Goal: Task Accomplishment & Management: Manage account settings

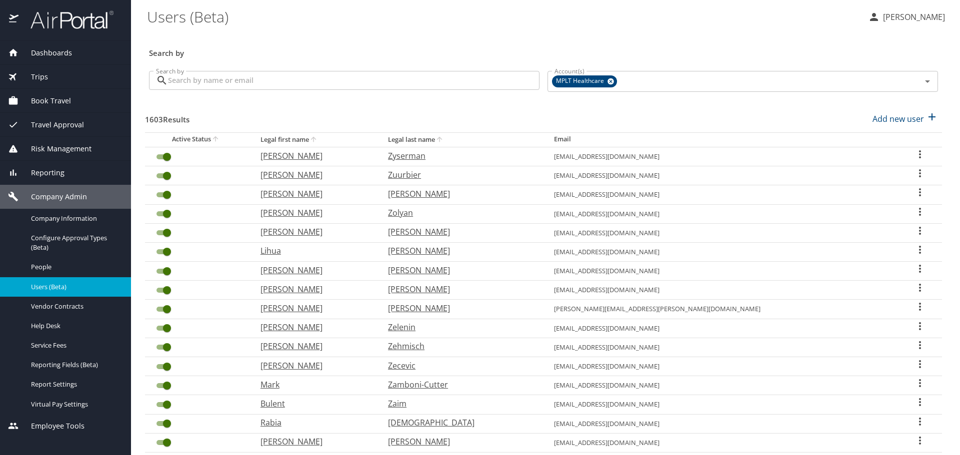
click at [270, 82] on input "Search by" at bounding box center [353, 80] width 371 height 19
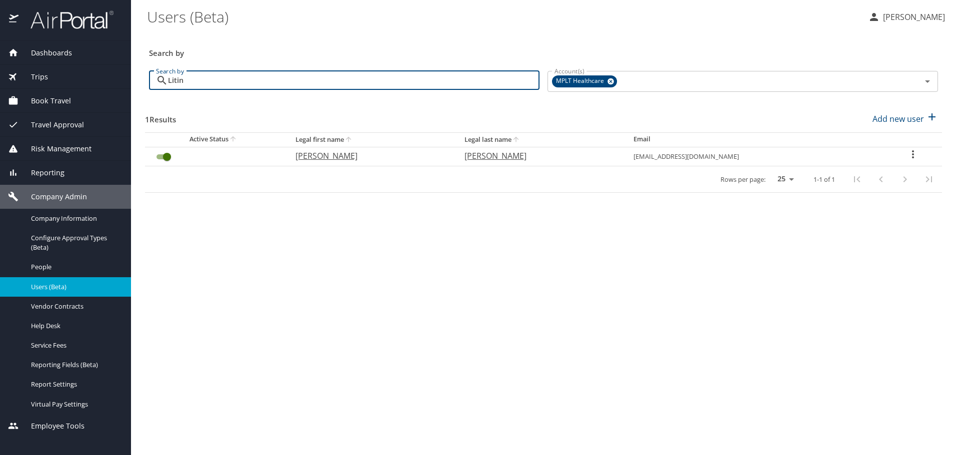
type input "Litinski"
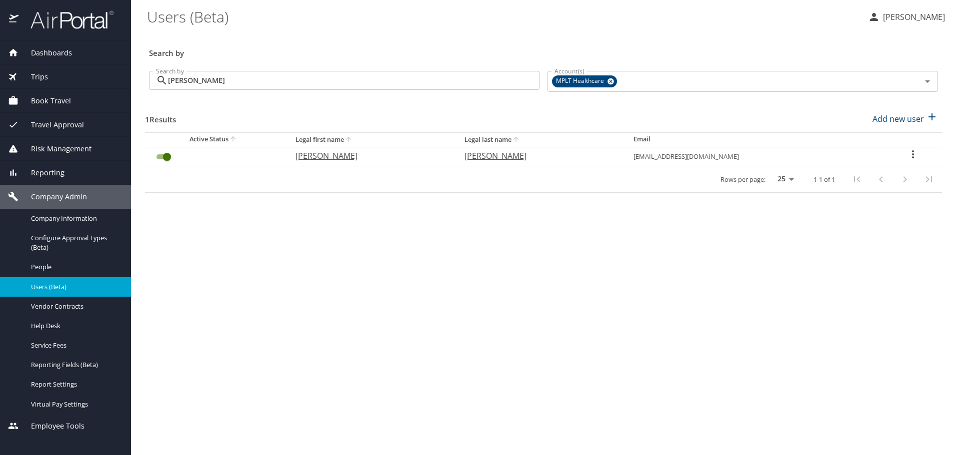
click at [324, 152] on p "Mikhail" at bounding box center [369, 156] width 149 height 12
select select "US"
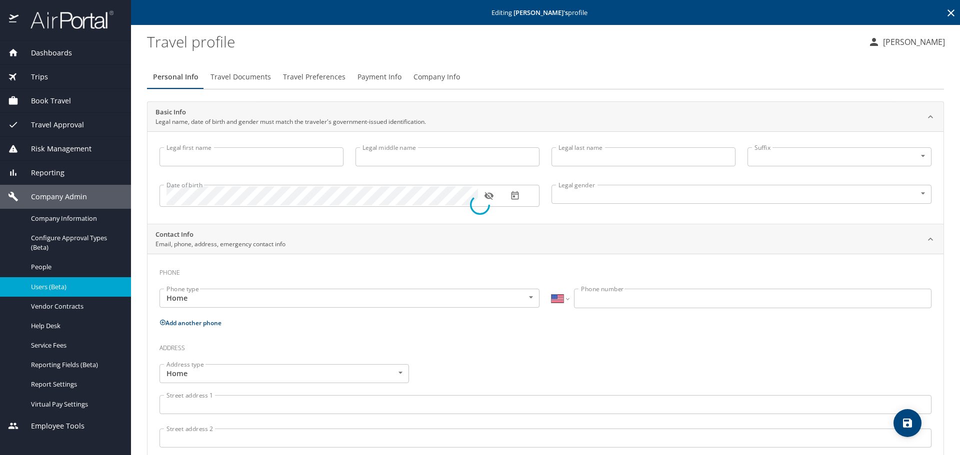
type input "Mikhail"
type input "B"
type input "Litinski"
type input "Male"
type input "Jane"
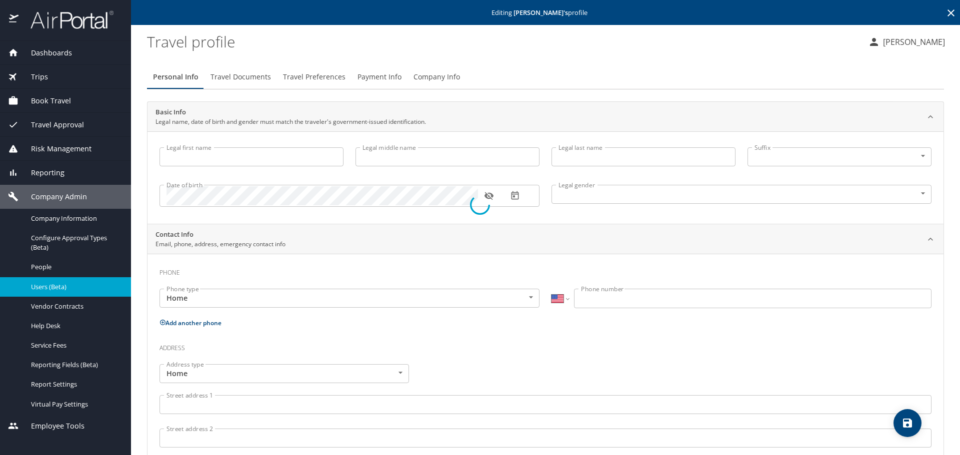
type input "Litinski"
select select "EG"
type input "013 200485"
select select "US"
select select "NZ"
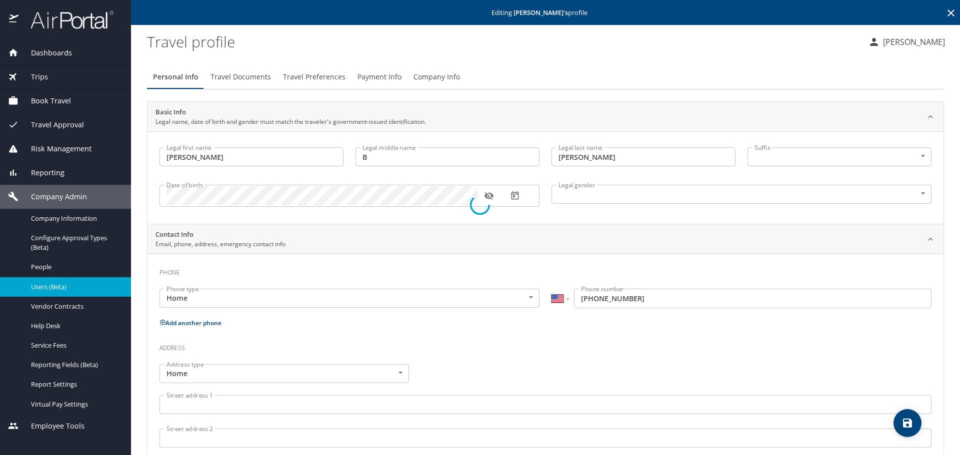
select select "MM"
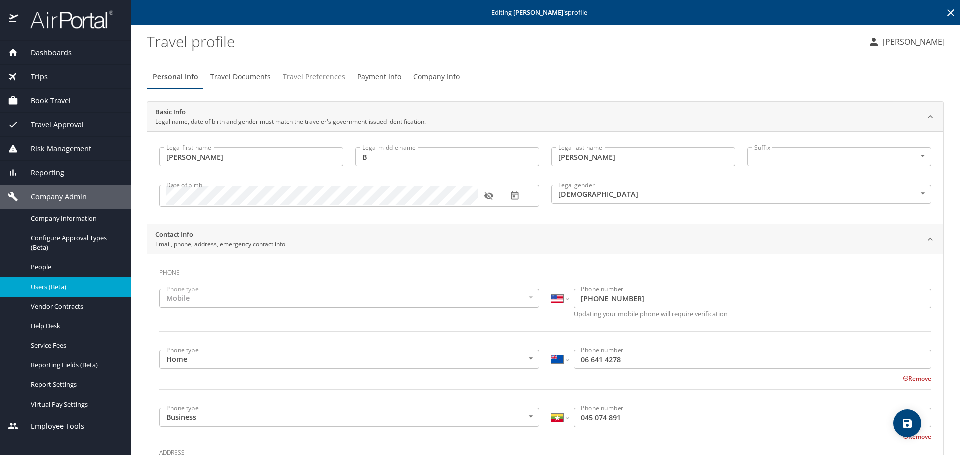
click at [327, 74] on span "Travel Preferences" at bounding box center [314, 77] width 62 height 12
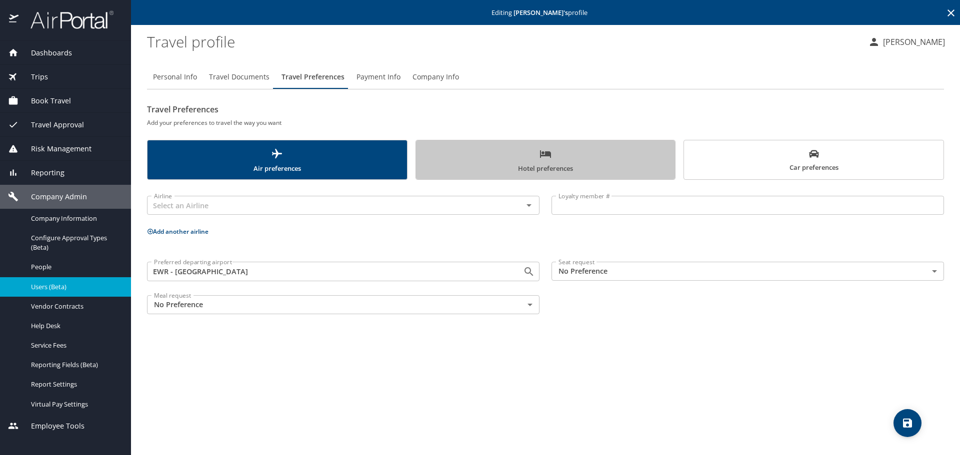
click at [511, 165] on span "Hotel preferences" at bounding box center [545, 161] width 247 height 26
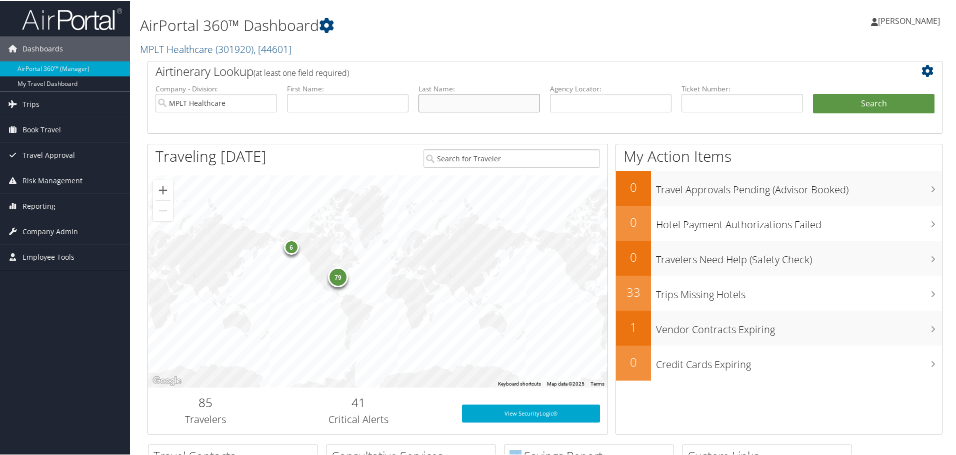
click at [503, 97] on input "text" at bounding box center [478, 102] width 121 height 18
type input "Mayasi"
click at [853, 104] on button "Search" at bounding box center [873, 103] width 121 height 20
click at [54, 131] on span "Book Travel" at bounding box center [41, 128] width 38 height 25
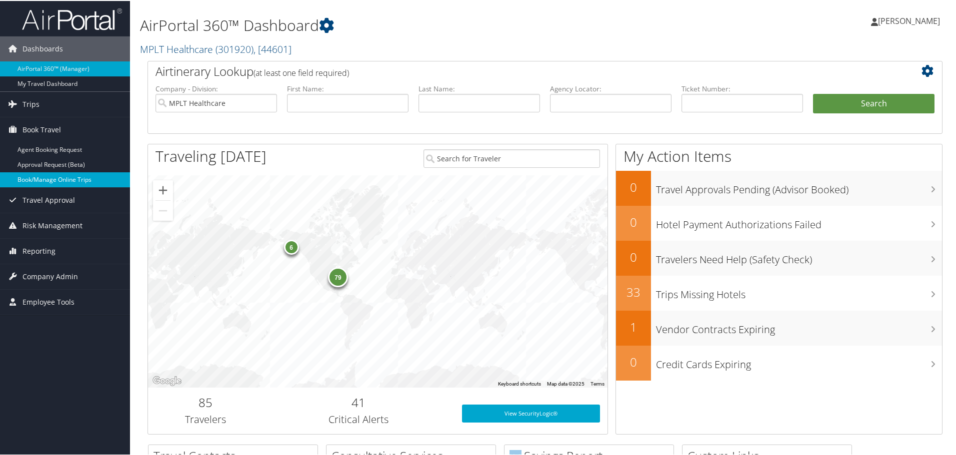
click at [71, 181] on link "Book/Manage Online Trips" at bounding box center [65, 178] width 130 height 15
click at [497, 106] on input "text" at bounding box center [478, 102] width 121 height 18
type input "Mayasi"
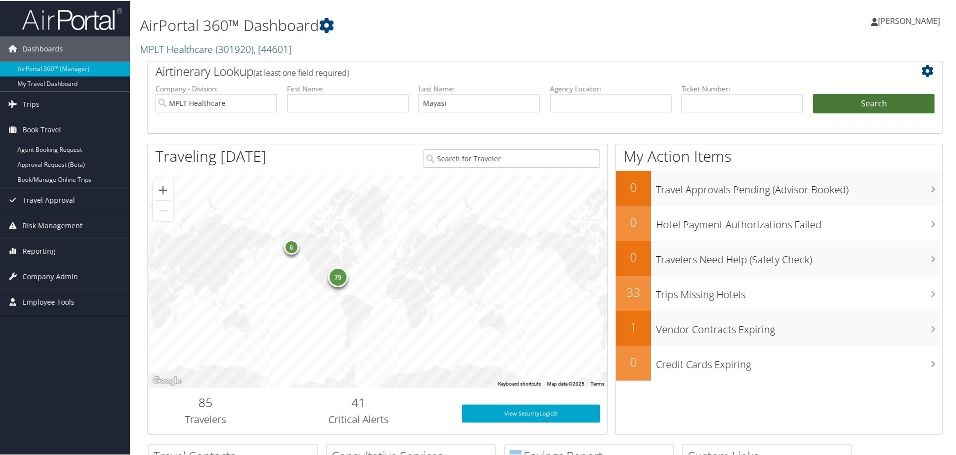
click at [845, 101] on button "Search" at bounding box center [873, 103] width 121 height 20
